Goal: Navigation & Orientation: Find specific page/section

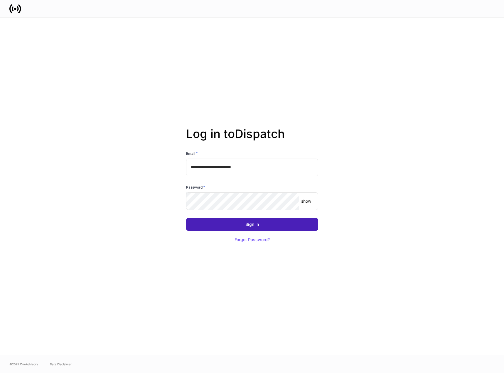
click at [247, 228] on button "Sign In" at bounding box center [252, 224] width 132 height 13
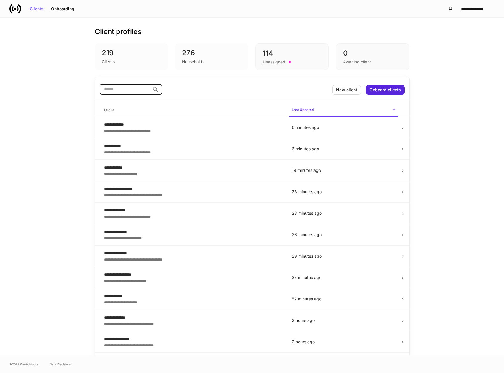
click at [142, 91] on input "search" at bounding box center [125, 89] width 51 height 11
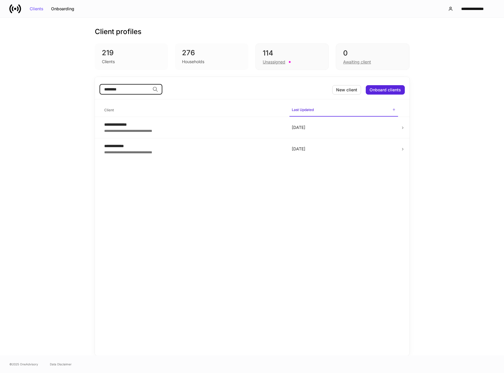
type input "********"
